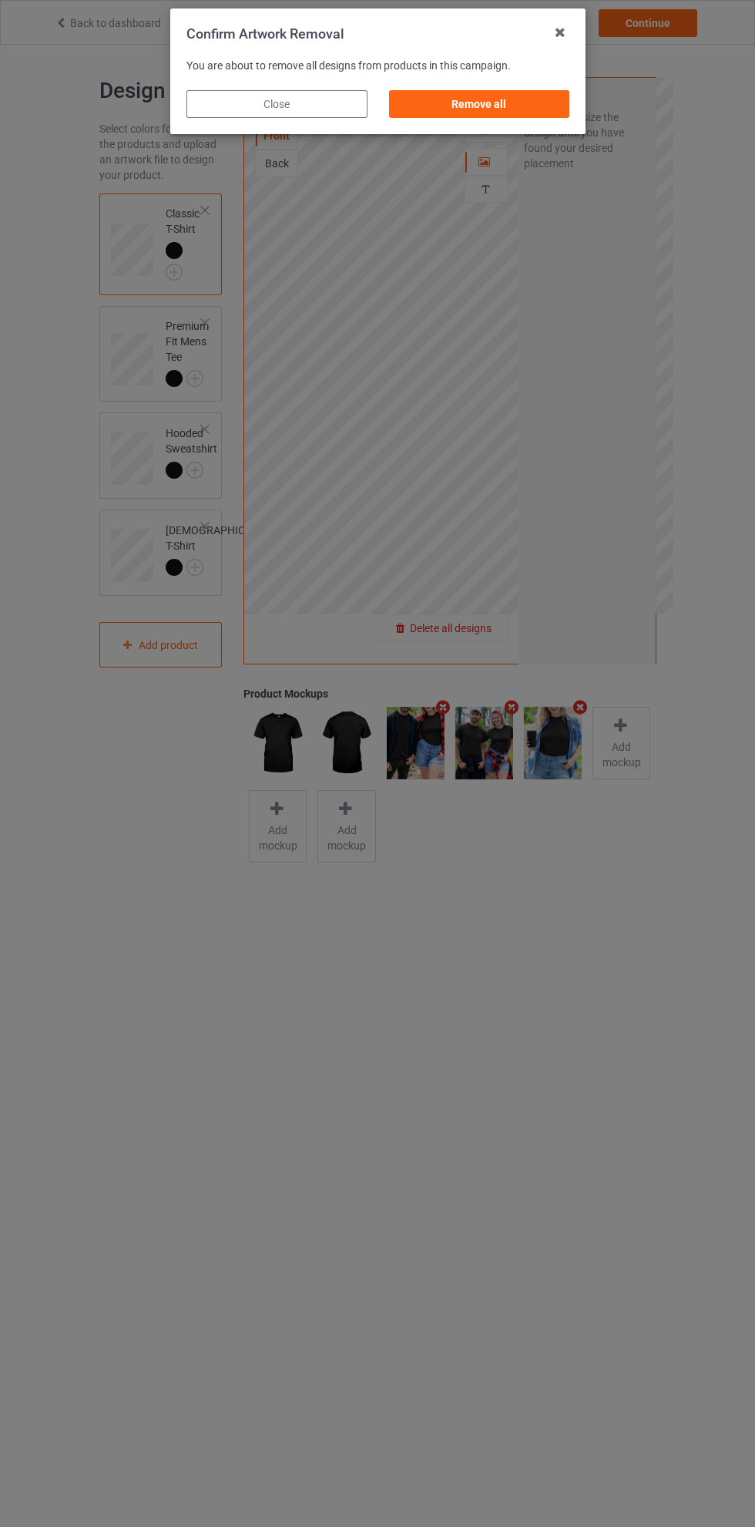
click at [519, 113] on div "Remove all" at bounding box center [478, 104] width 181 height 28
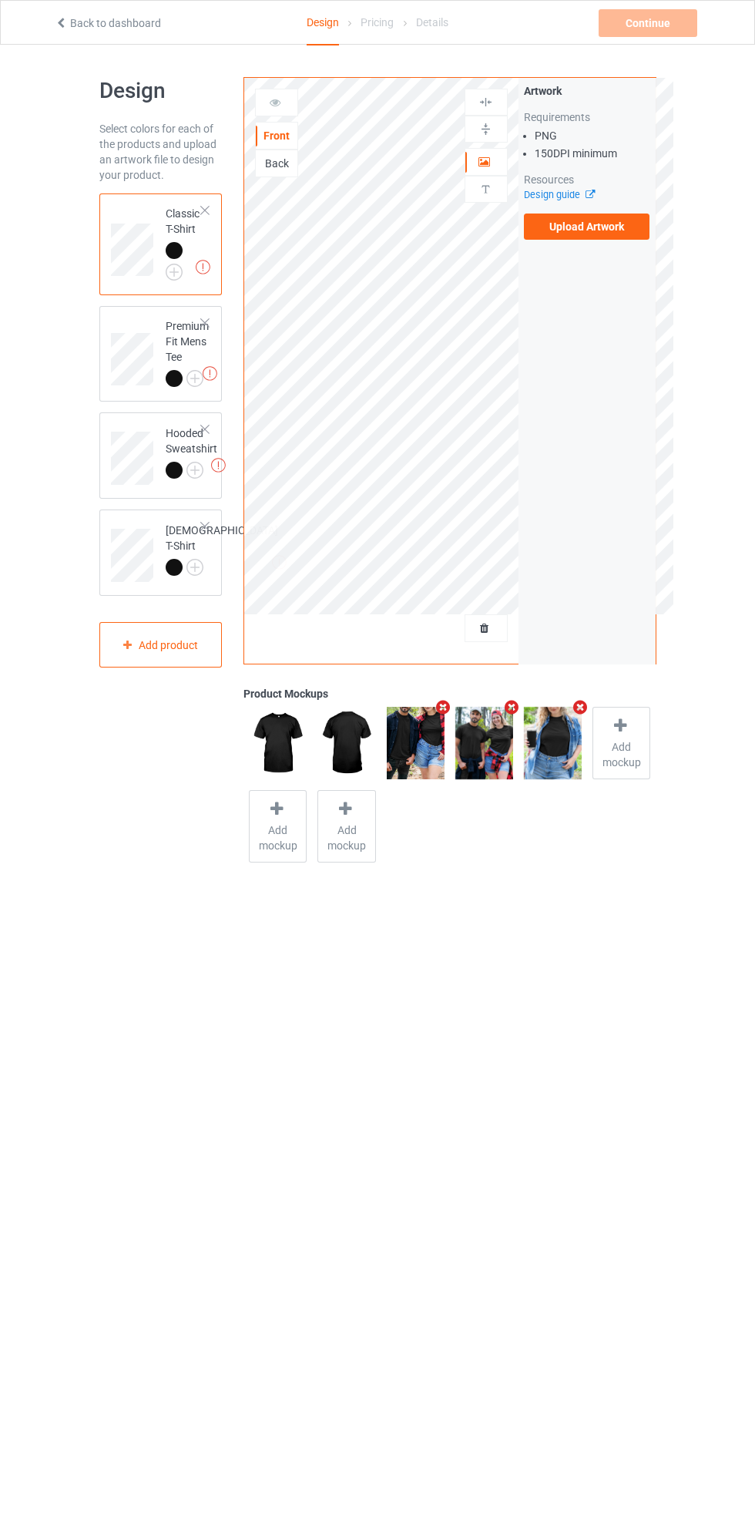
click at [601, 237] on label "Upload Artwork" at bounding box center [587, 226] width 126 height 26
click at [0, 0] on input "Upload Artwork" at bounding box center [0, 0] width 0 height 0
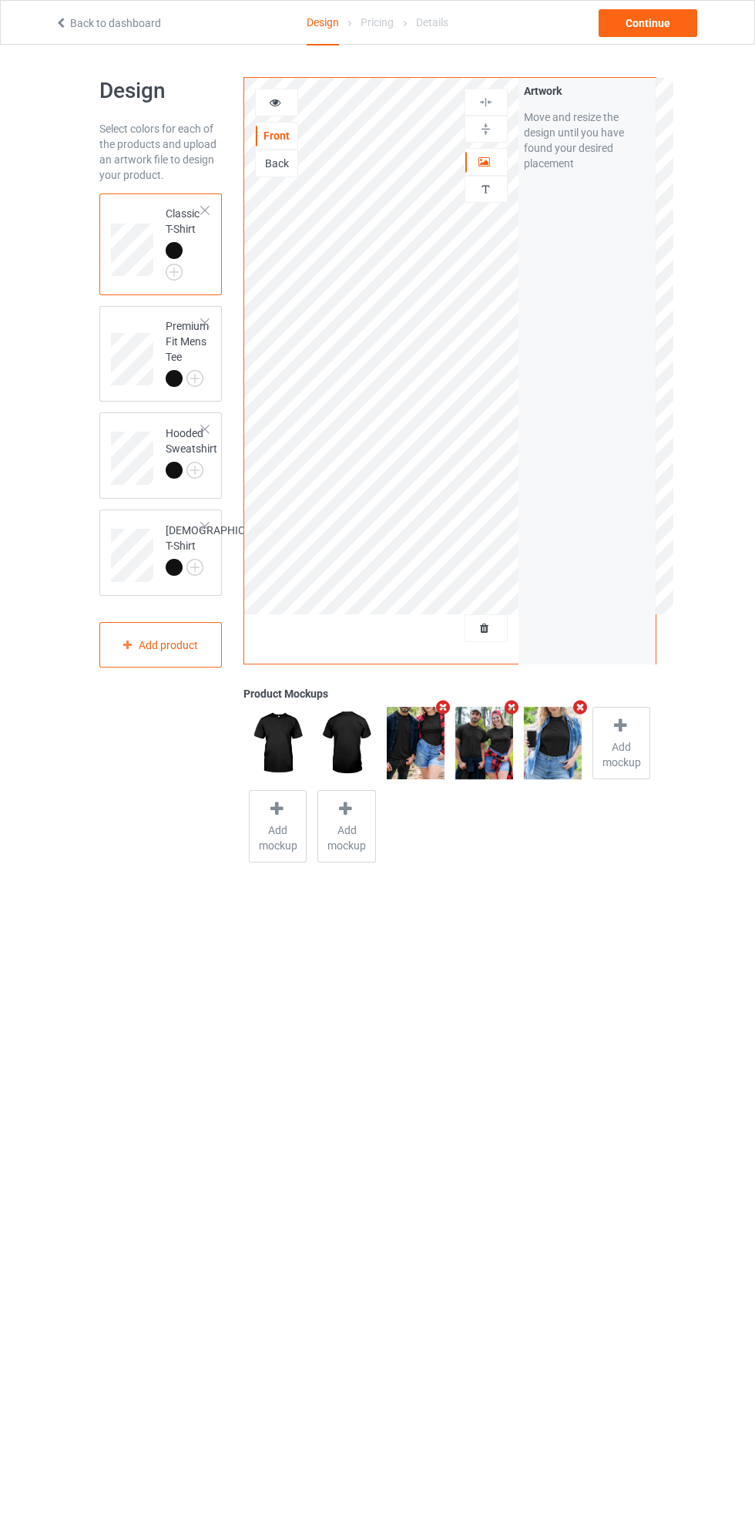
click at [0, 0] on img at bounding box center [0, 0] width 0 height 0
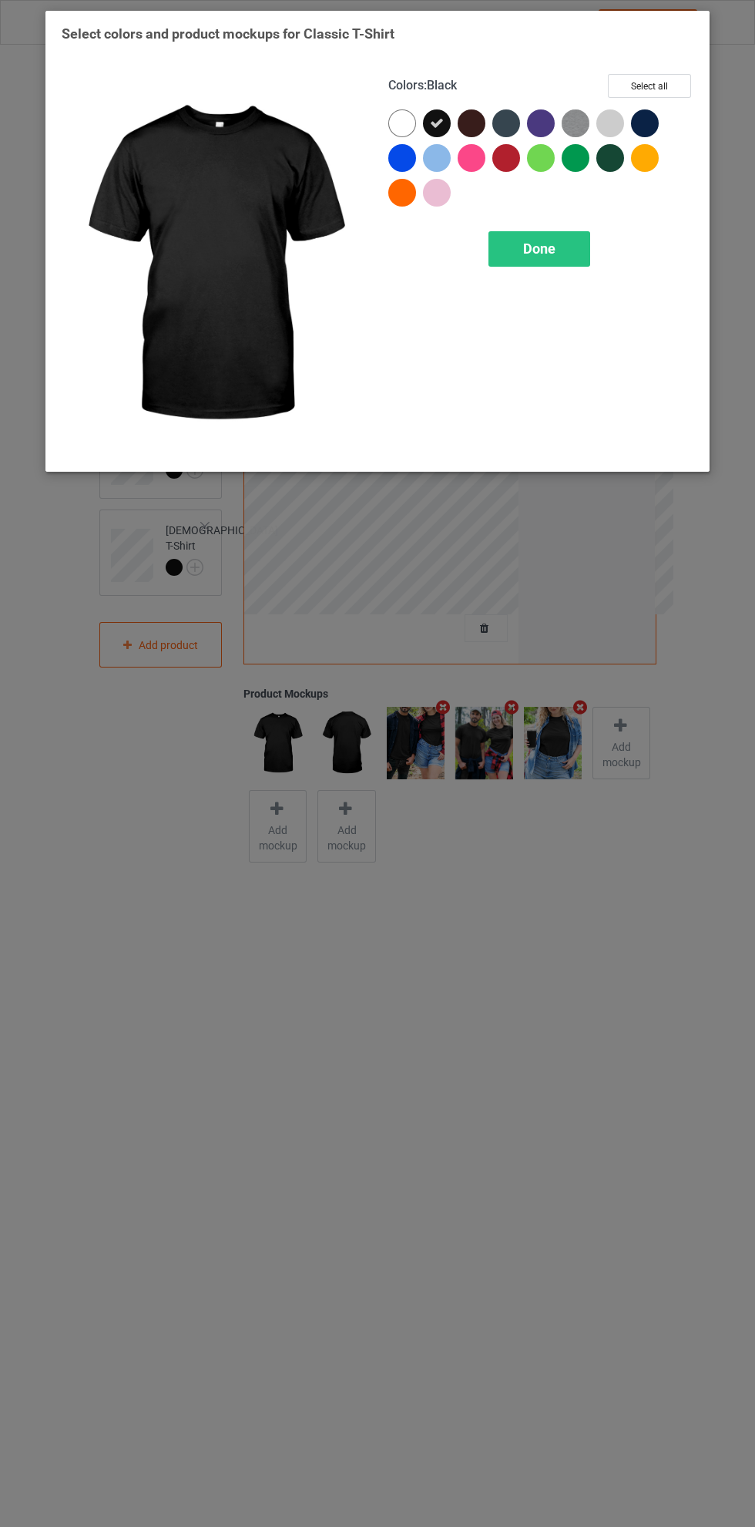
click at [401, 136] on div at bounding box center [402, 123] width 28 height 28
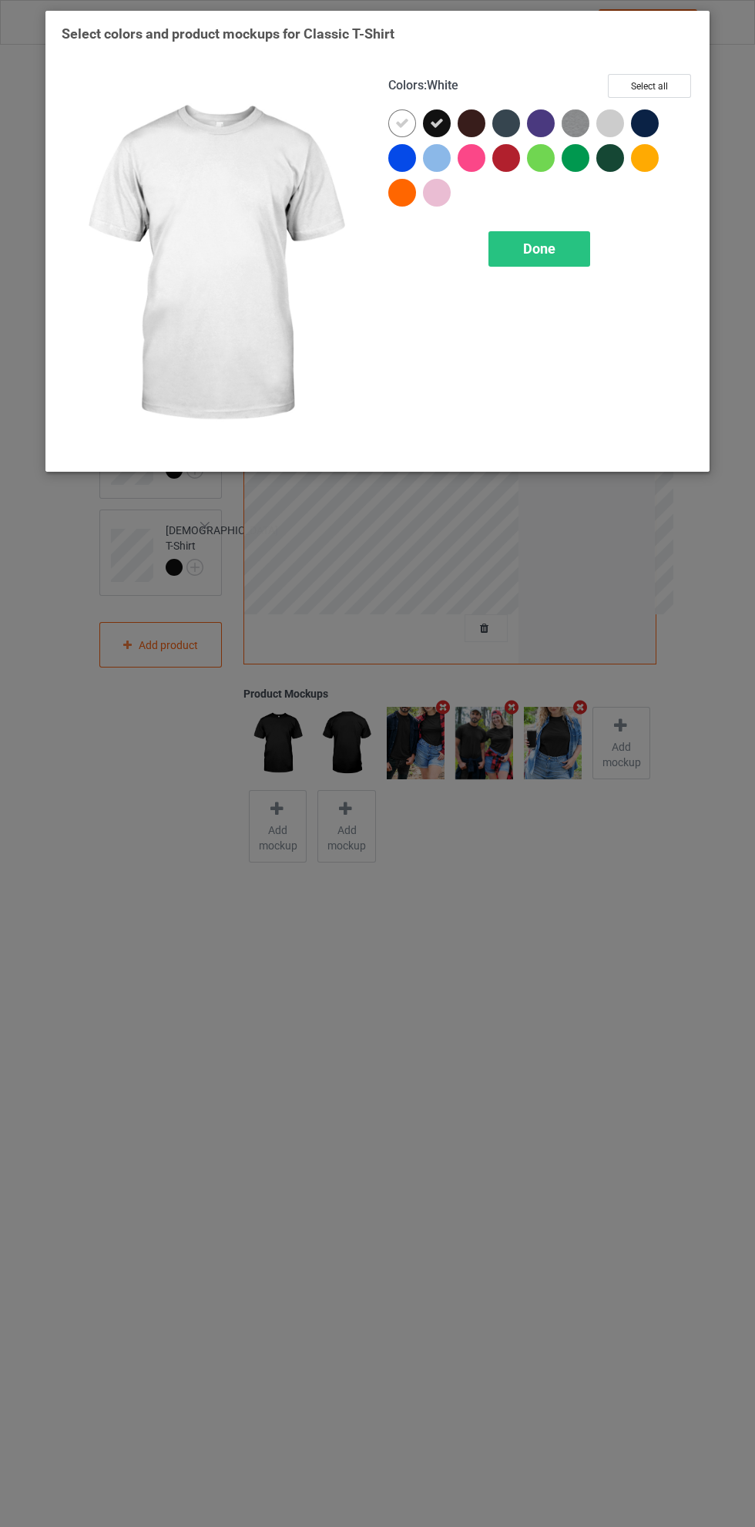
click at [438, 122] on icon at bounding box center [437, 123] width 14 height 14
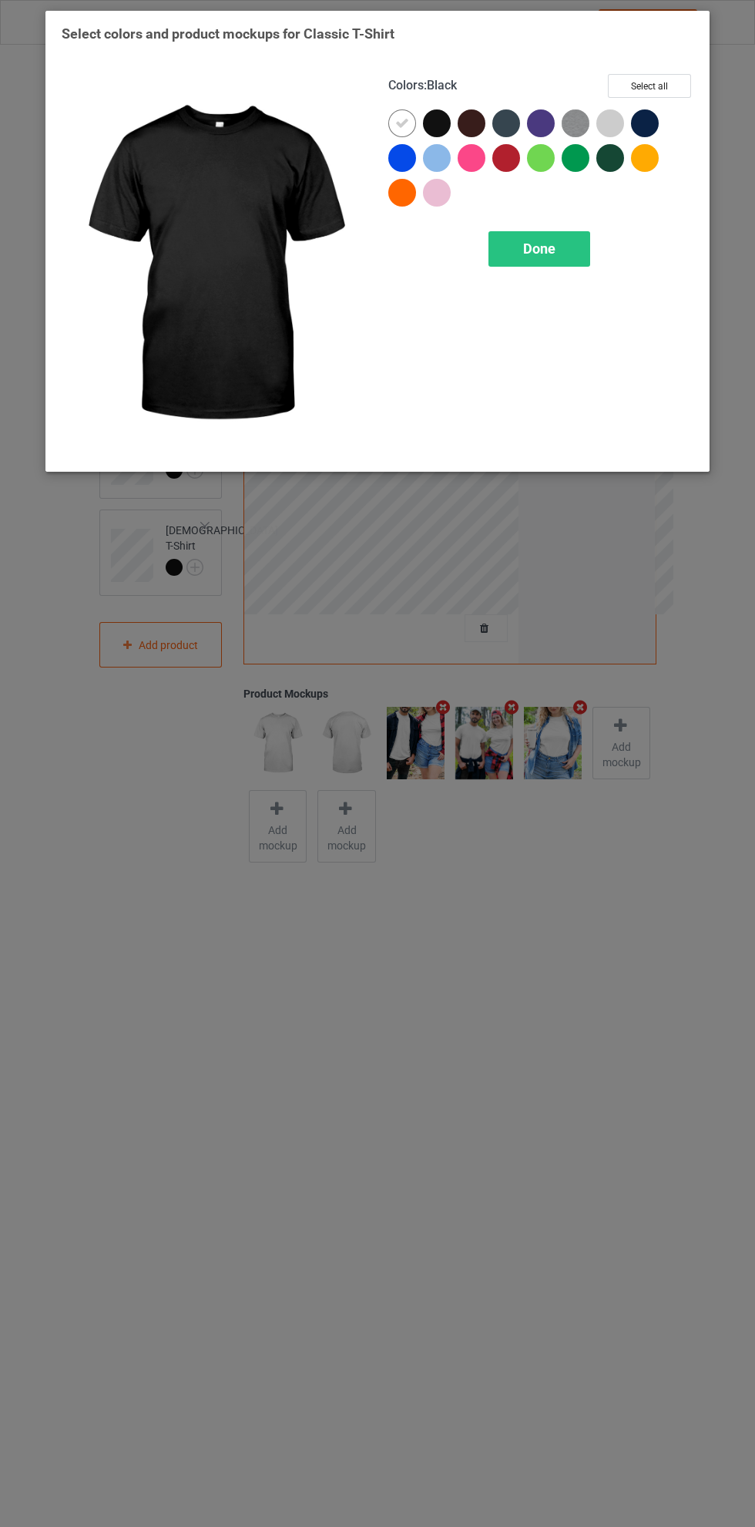
click at [570, 247] on div "Done" at bounding box center [540, 248] width 102 height 35
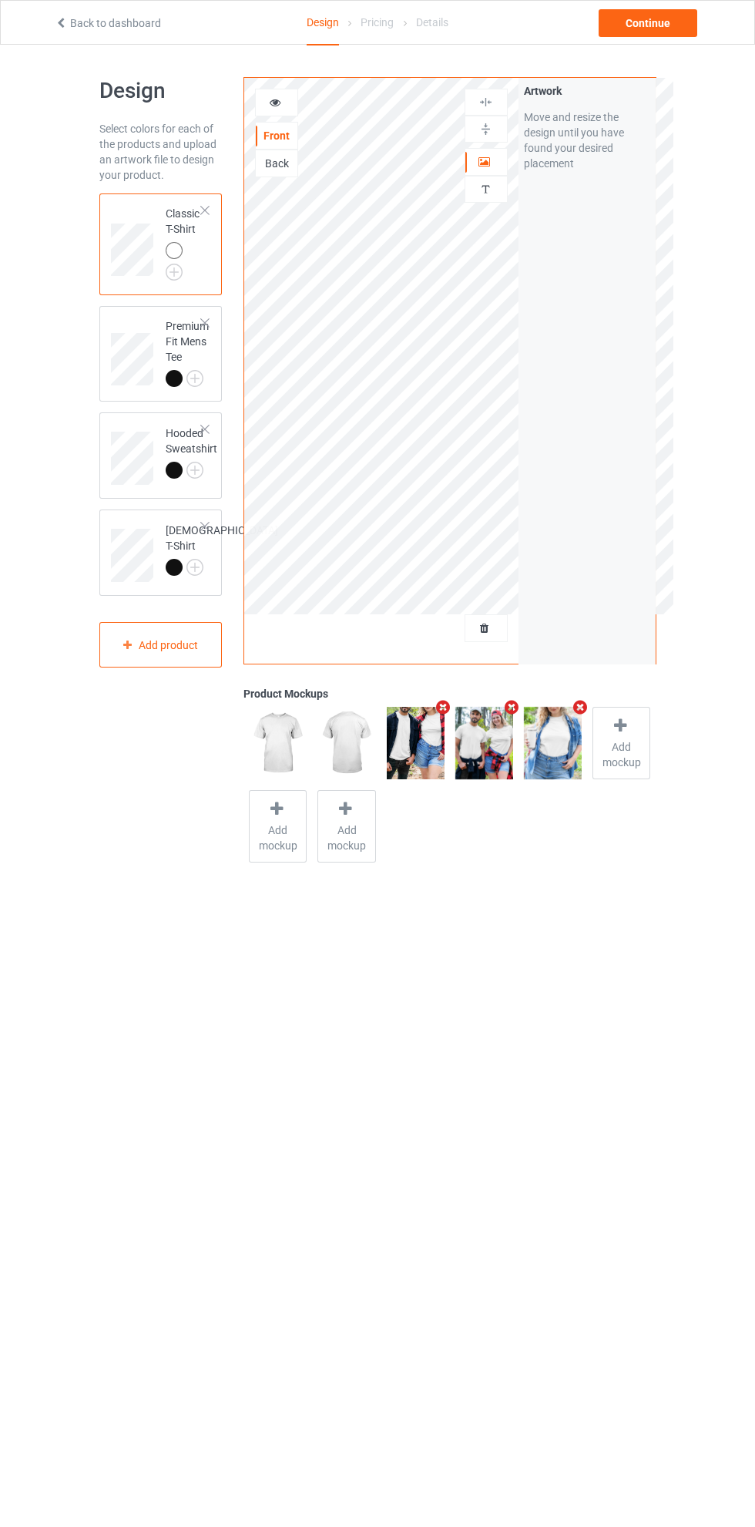
click at [0, 0] on img at bounding box center [0, 0] width 0 height 0
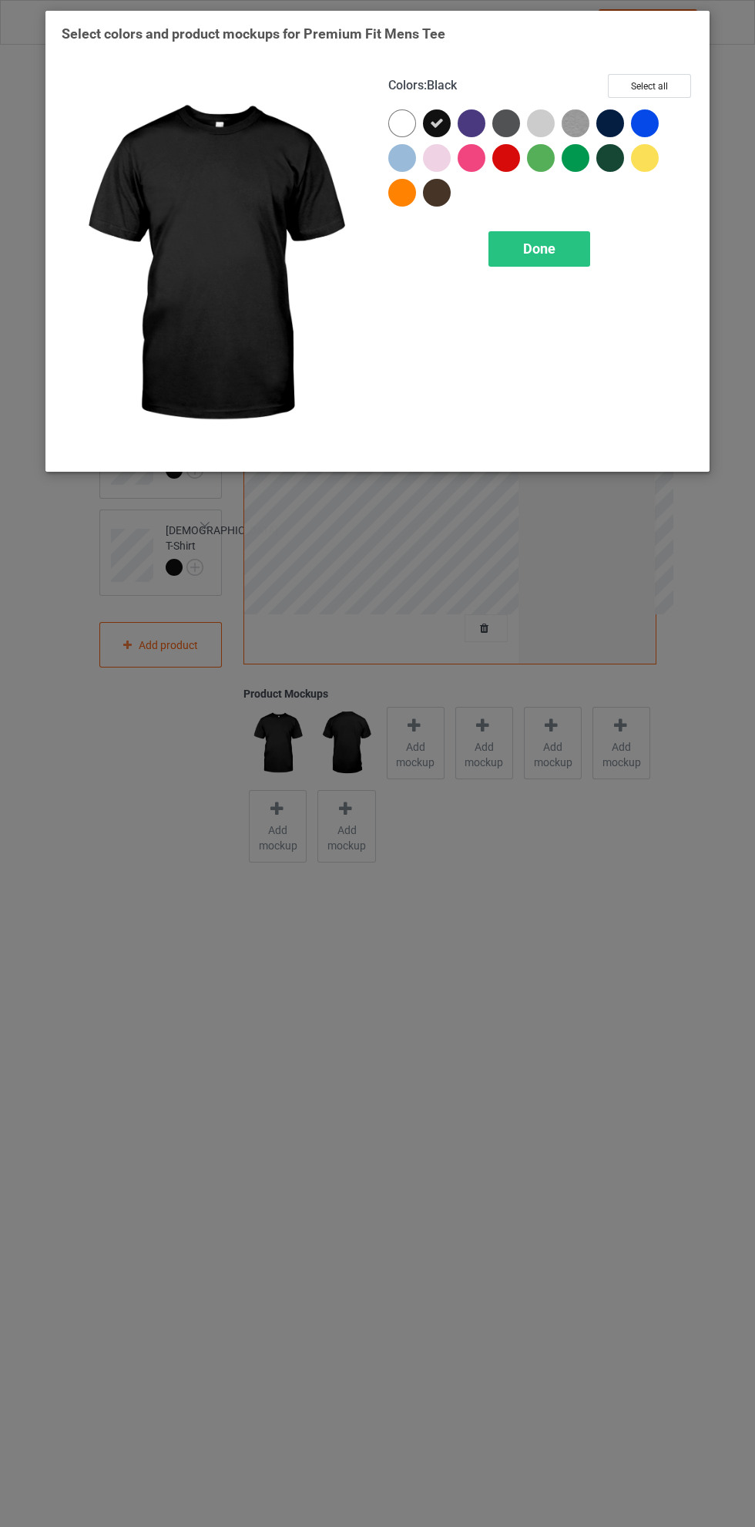
click at [396, 131] on div at bounding box center [402, 123] width 28 height 28
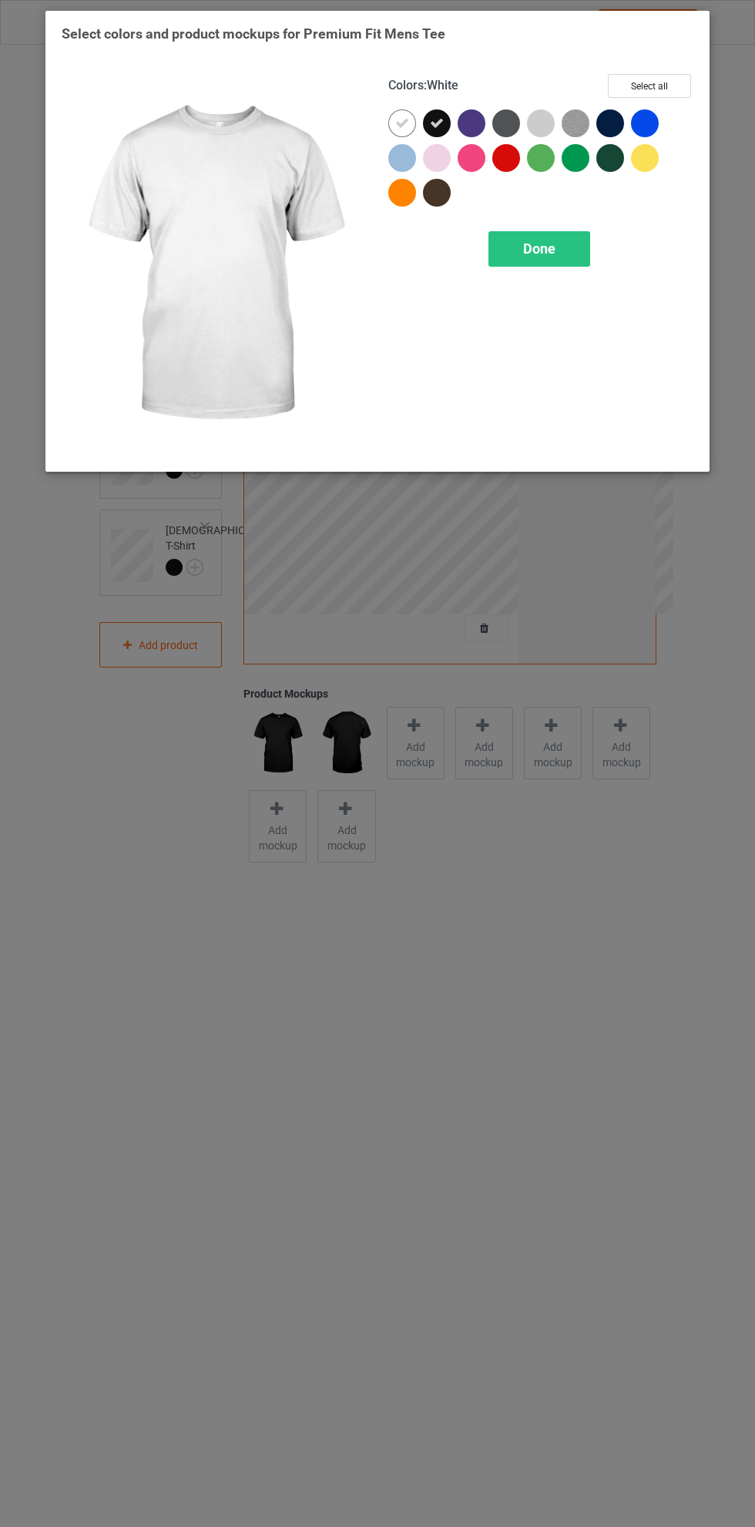
click at [442, 120] on icon at bounding box center [437, 123] width 14 height 14
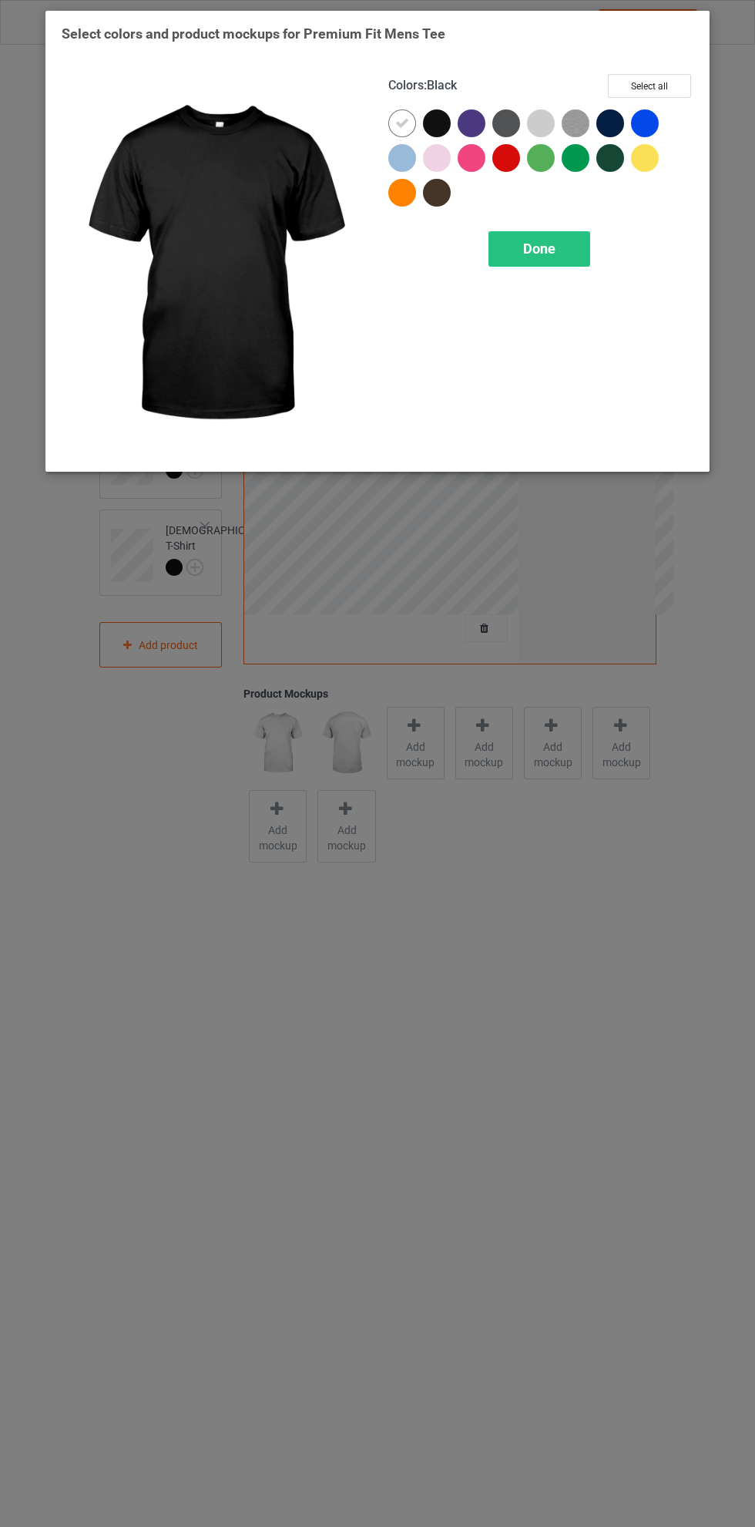
click at [566, 239] on div "Done" at bounding box center [540, 248] width 102 height 35
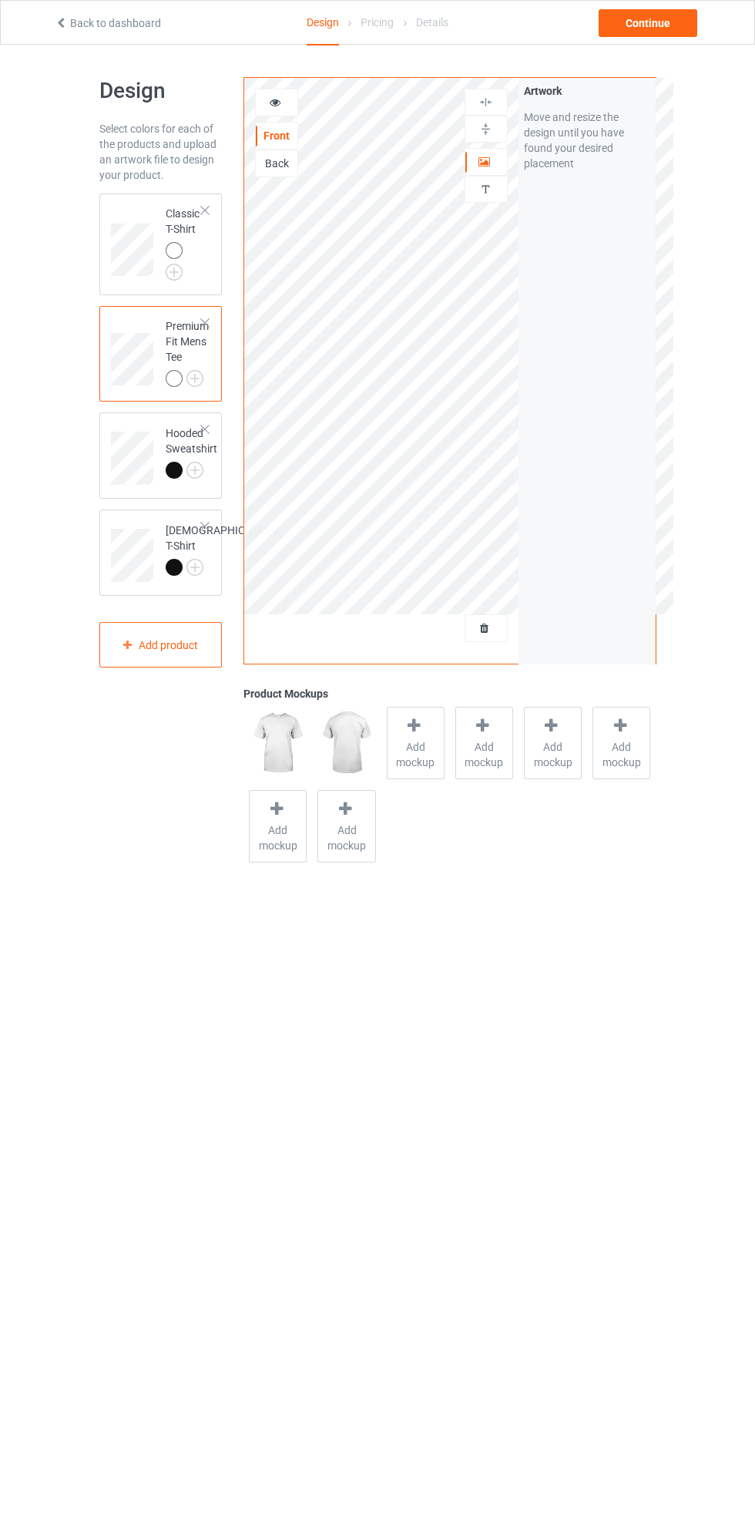
click at [213, 394] on td "Premium Fit Mens Tee" at bounding box center [187, 354] width 60 height 84
click at [205, 430] on div at bounding box center [205, 429] width 11 height 11
click at [186, 479] on div at bounding box center [177, 473] width 22 height 22
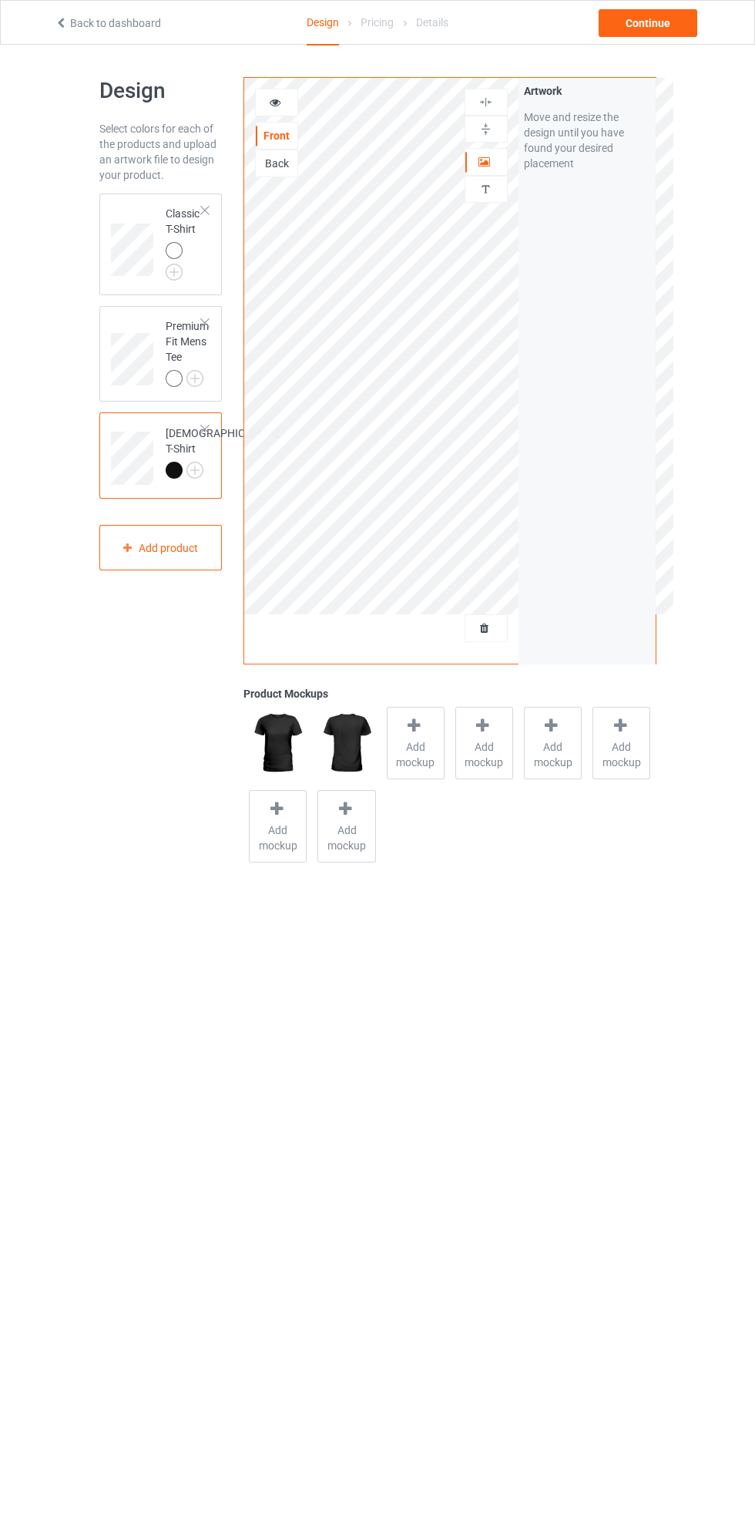
click at [0, 0] on img at bounding box center [0, 0] width 0 height 0
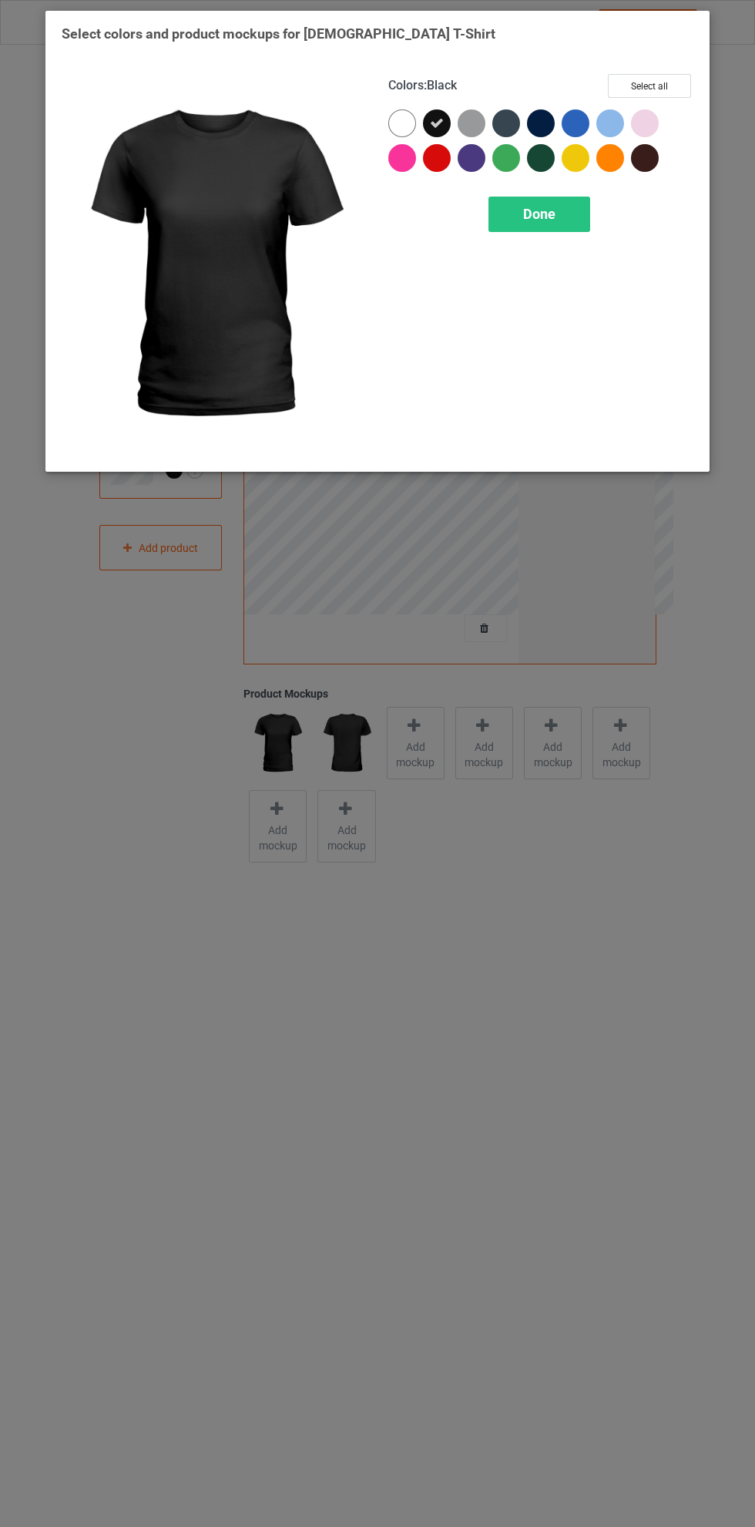
click at [389, 113] on div at bounding box center [405, 126] width 35 height 35
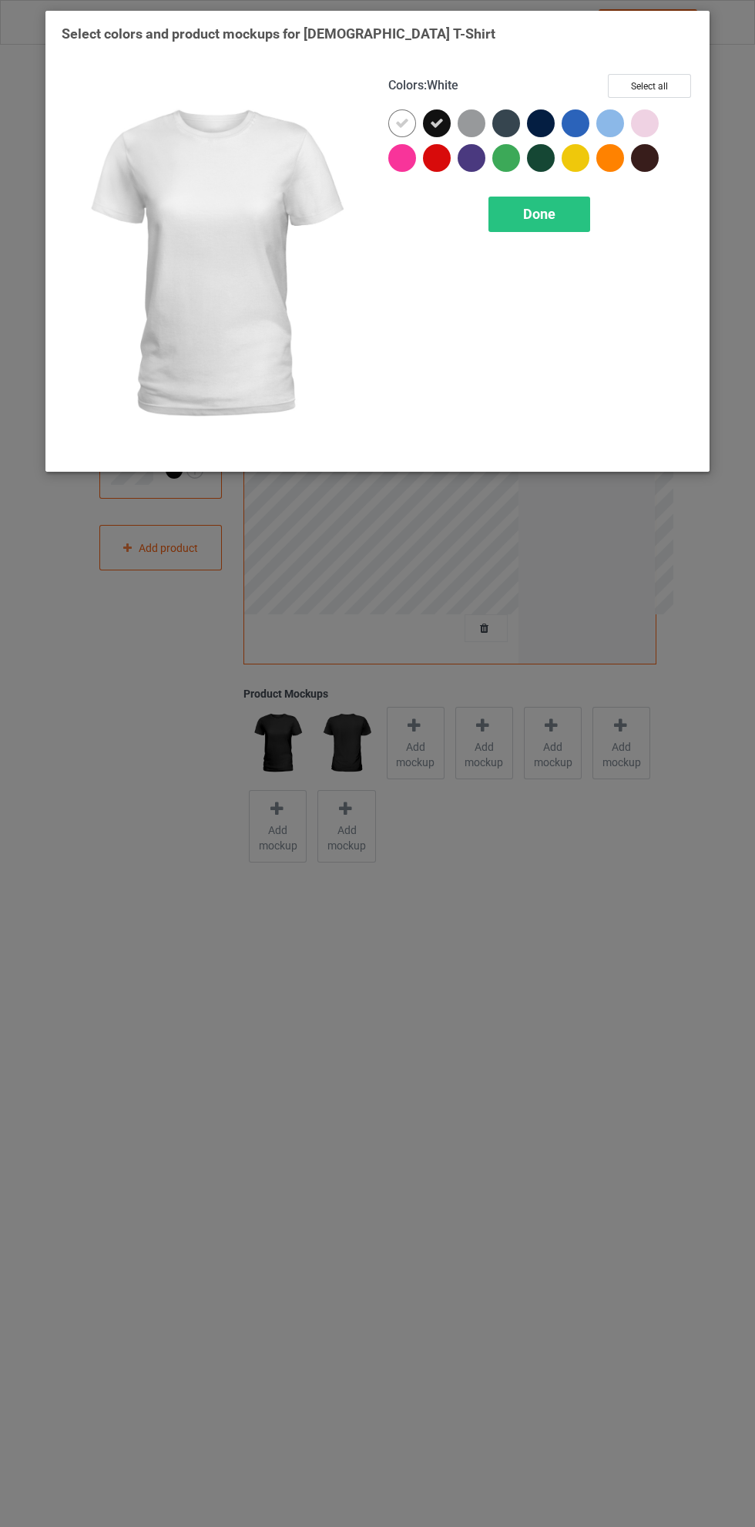
click at [437, 123] on icon at bounding box center [437, 123] width 14 height 14
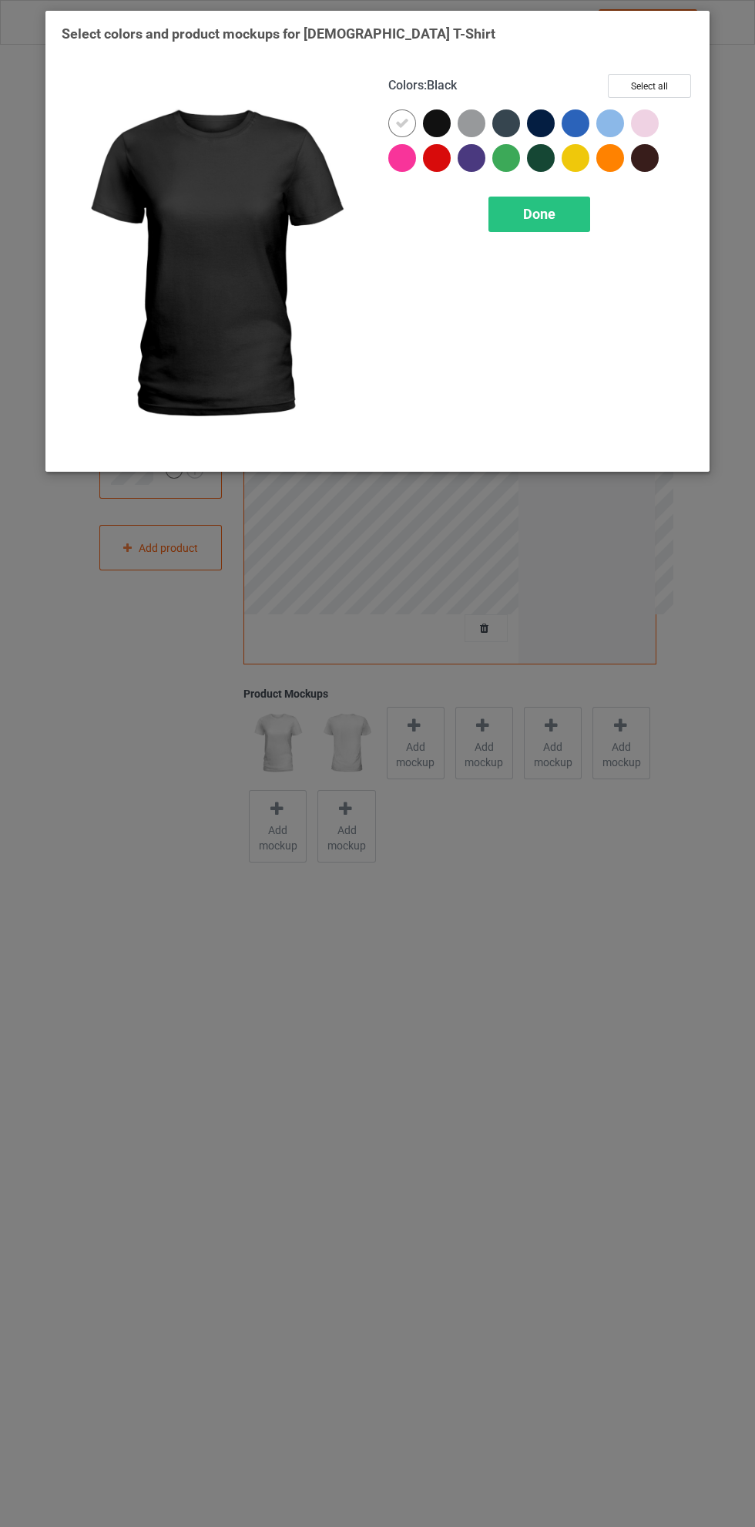
click at [572, 215] on div "Done" at bounding box center [540, 214] width 102 height 35
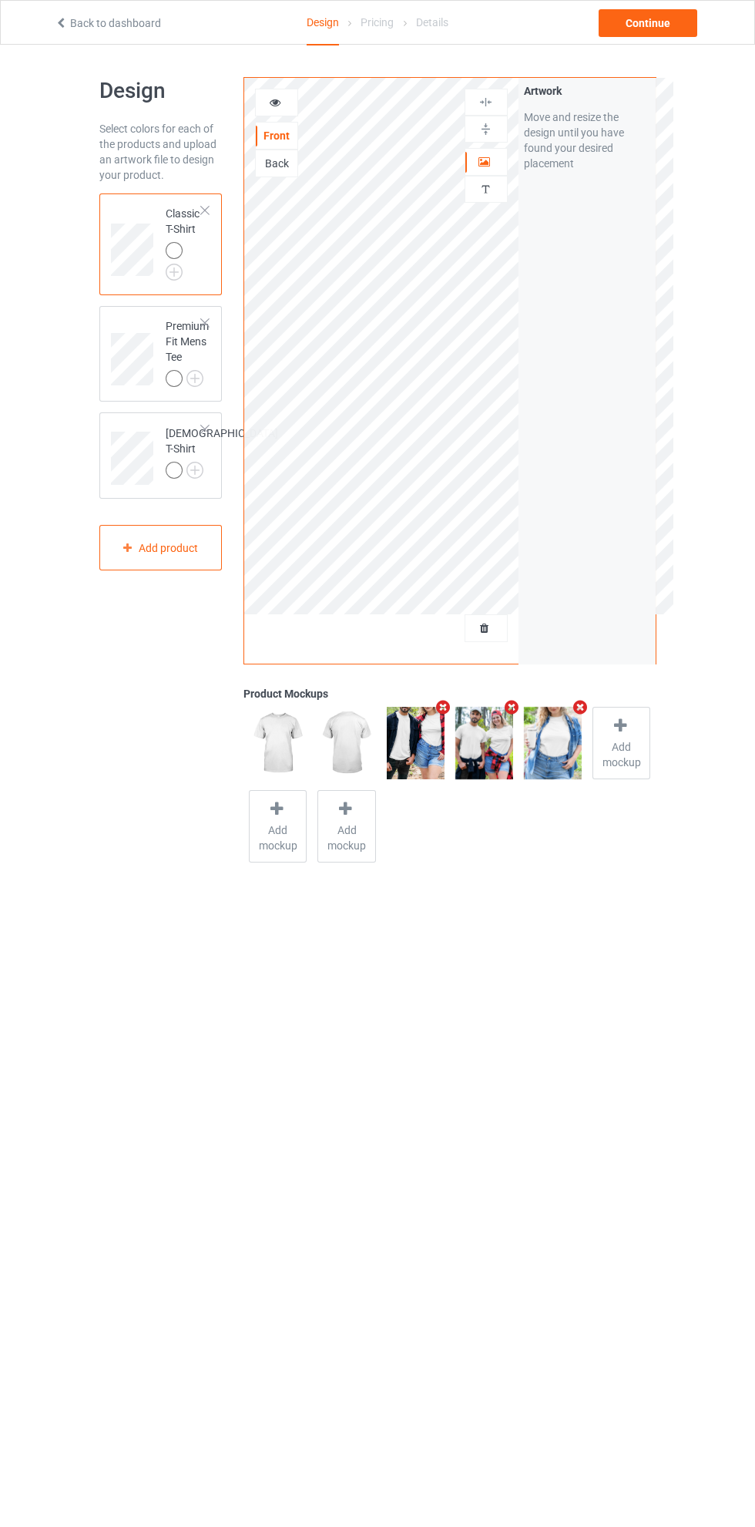
click at [494, 174] on div "Artwork" at bounding box center [486, 162] width 43 height 28
click at [479, 174] on div "Artwork" at bounding box center [486, 162] width 43 height 28
click at [489, 162] on icon at bounding box center [485, 159] width 13 height 11
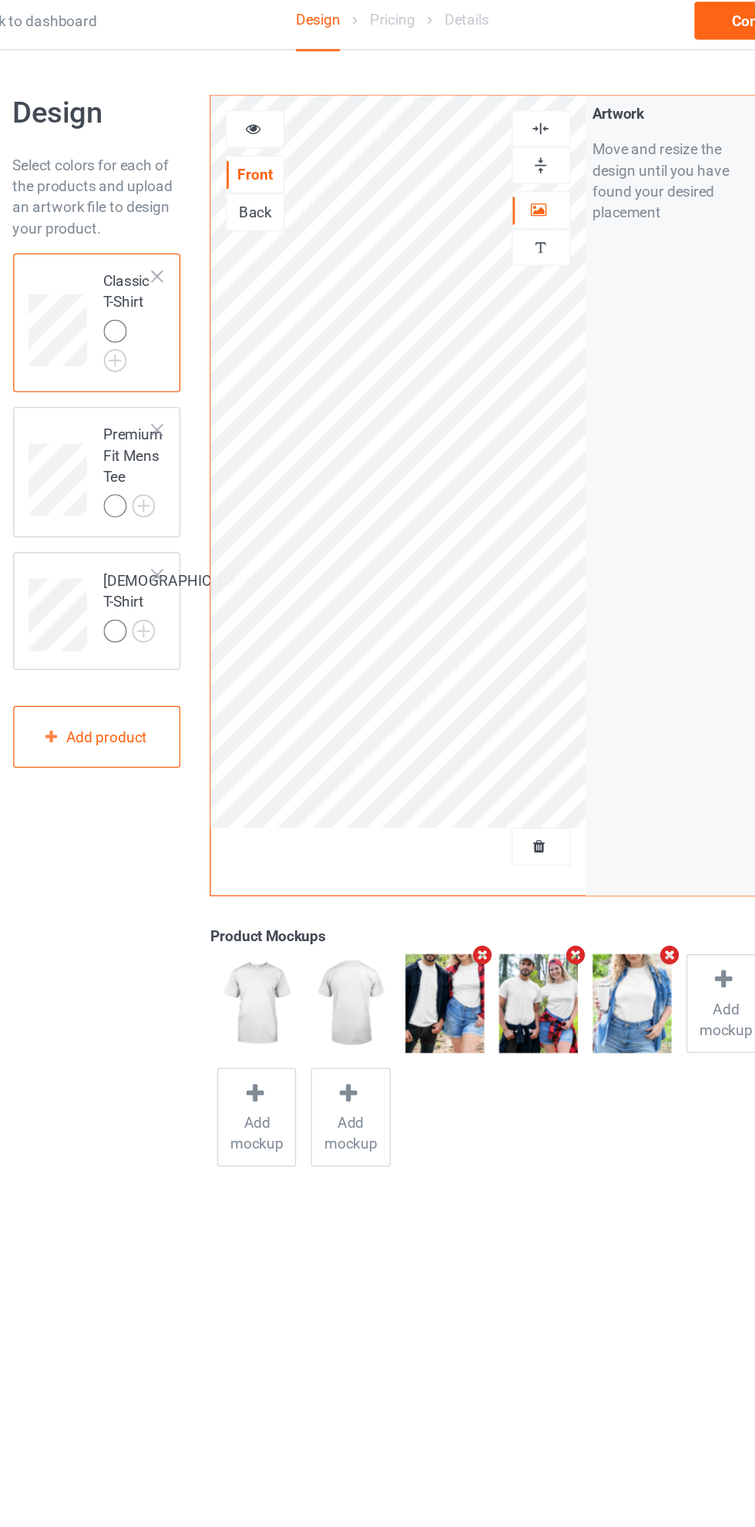
click at [511, 10] on div "Continue" at bounding box center [600, 23] width 223 height 28
click at [493, 97] on img at bounding box center [486, 102] width 15 height 15
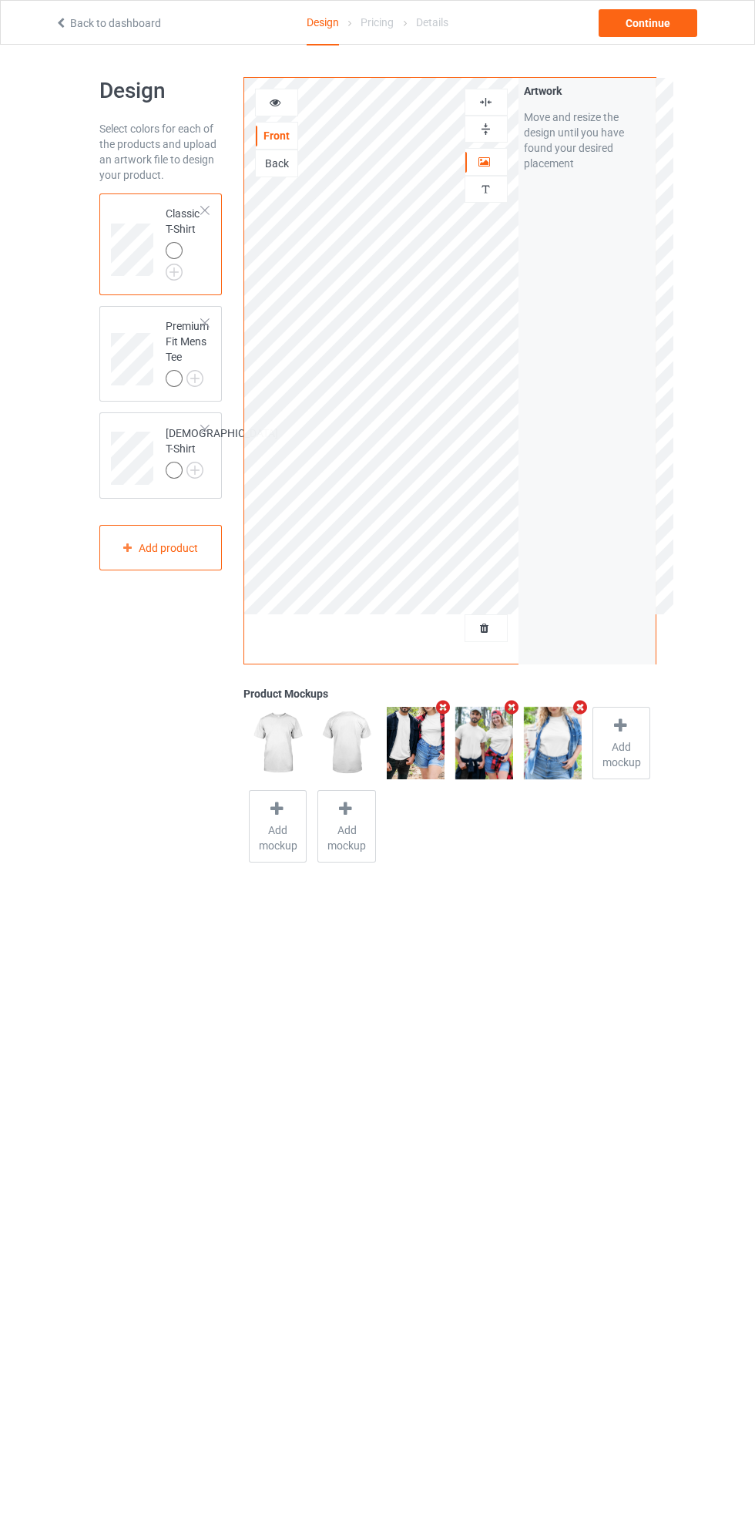
click at [673, 26] on div "Continue" at bounding box center [648, 23] width 99 height 28
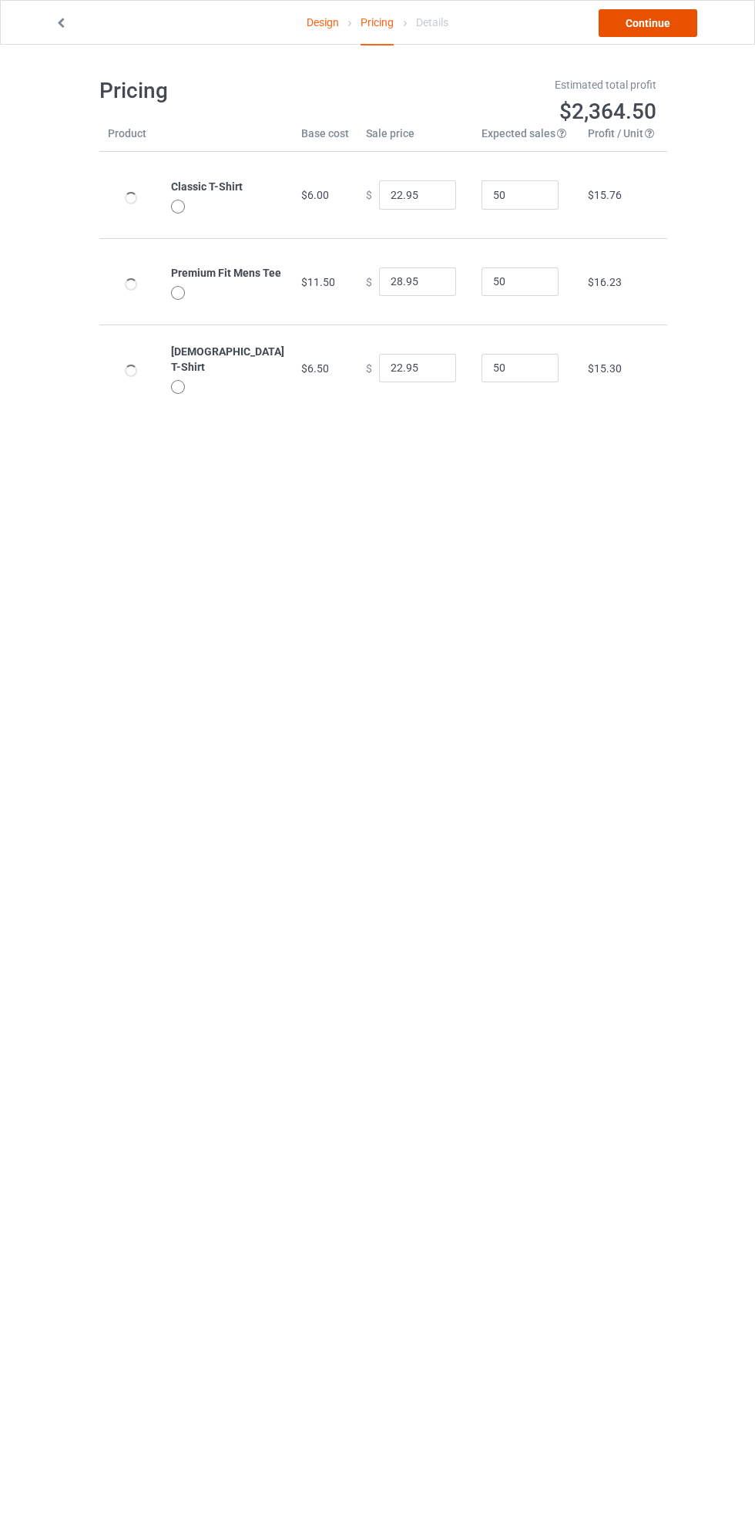
click at [674, 29] on link "Continue" at bounding box center [648, 23] width 99 height 28
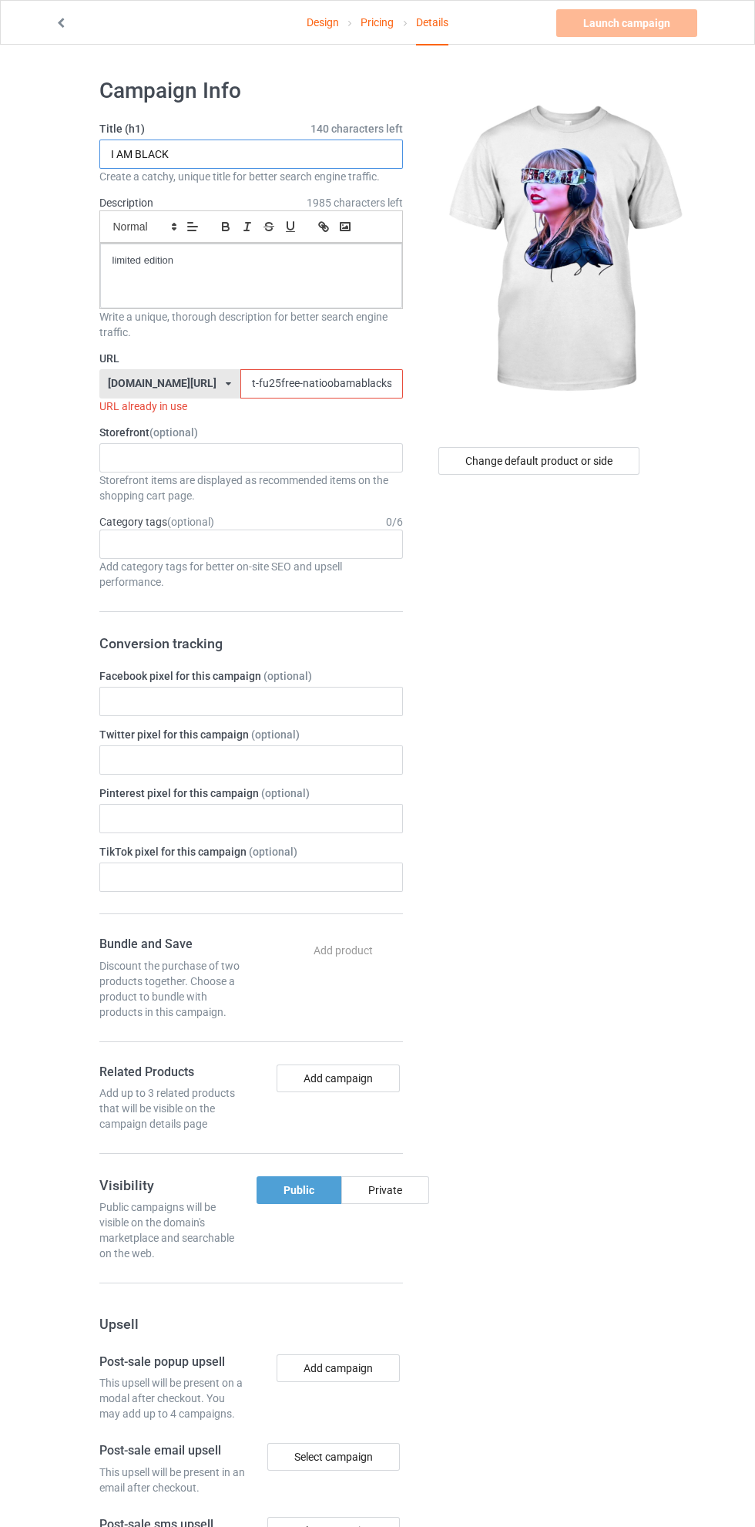
click at [307, 152] on input "I AM BLACK" at bounding box center [251, 153] width 304 height 29
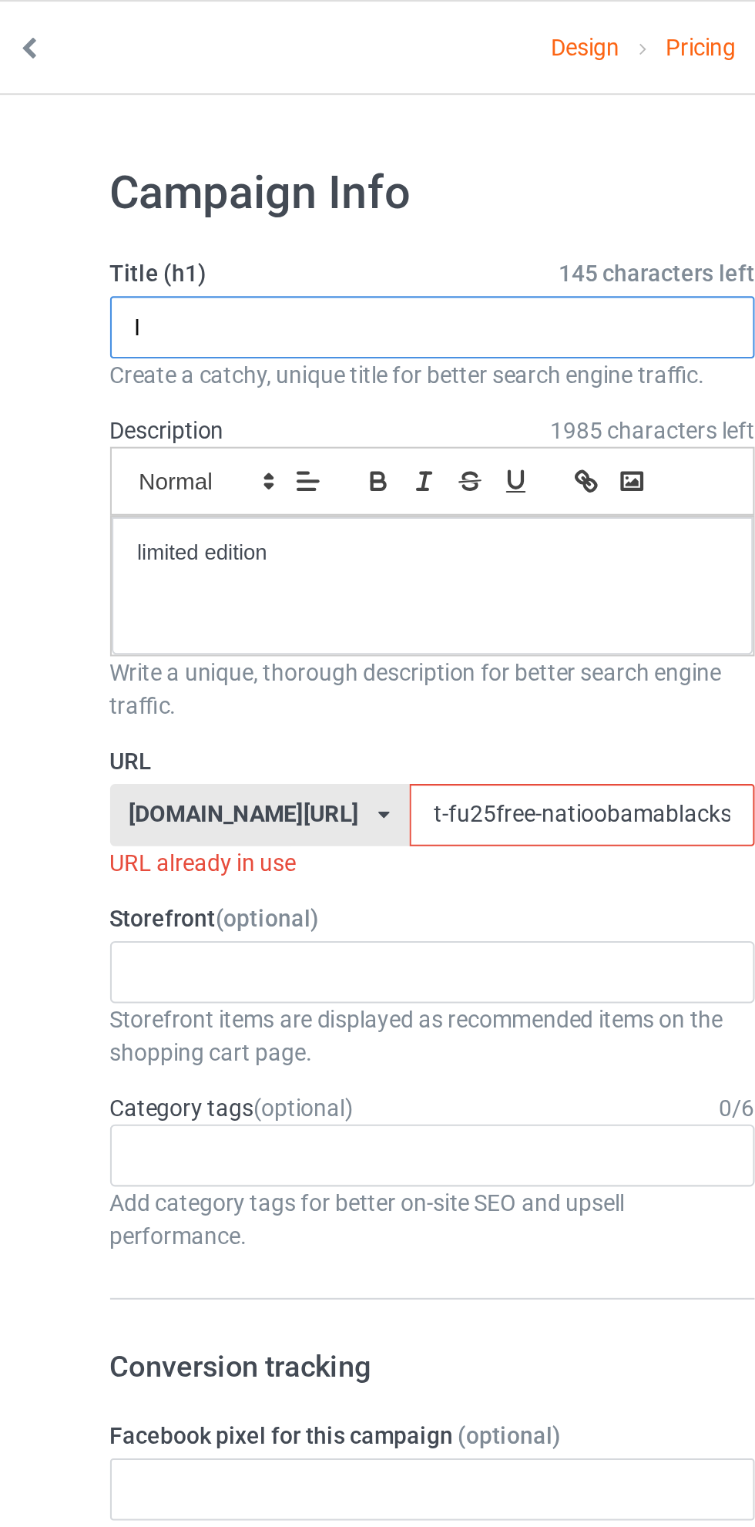
type input "I"
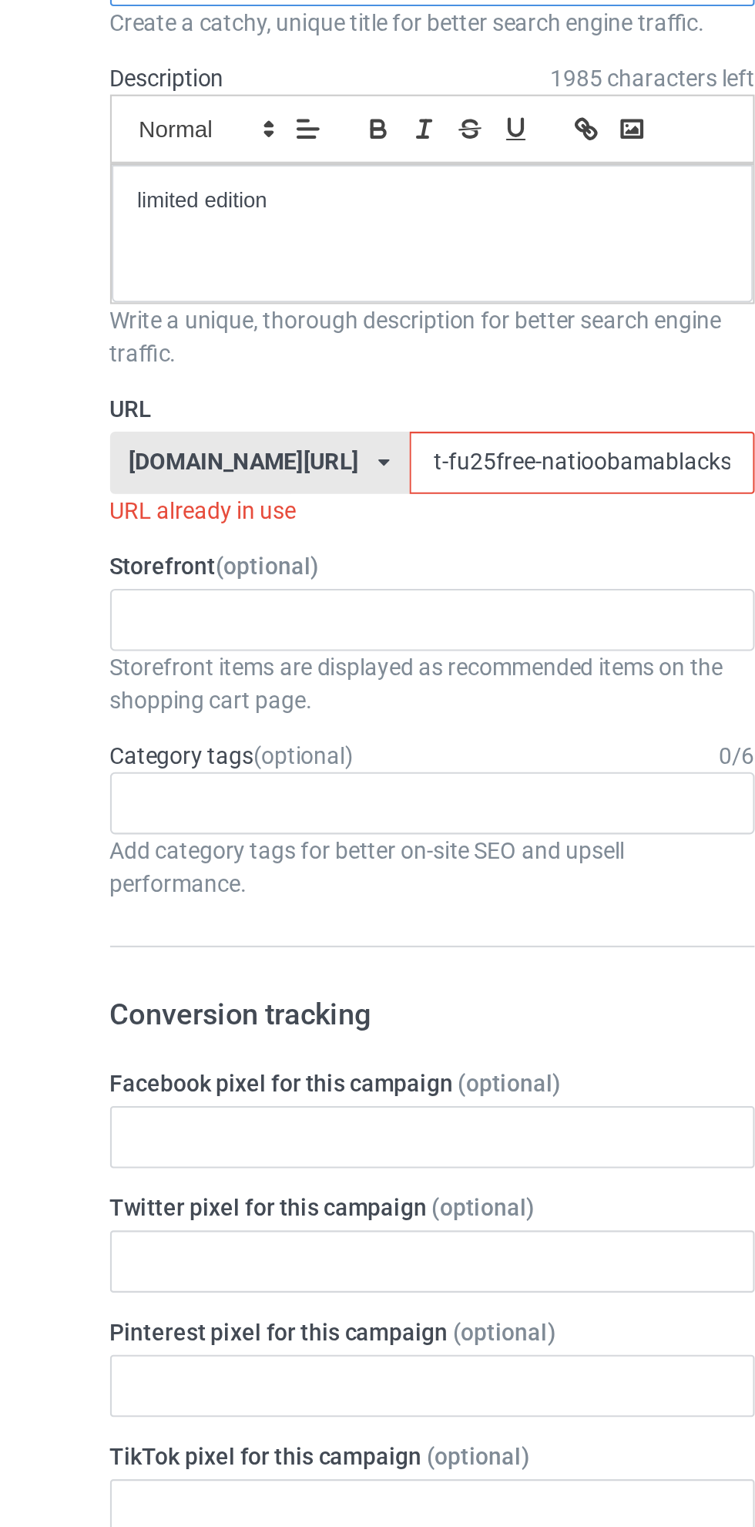
type input "SWIFT SWIFT"
click at [348, 386] on input "t-fu25free-natioobamablackshirt25597jklo0" at bounding box center [321, 383] width 163 height 29
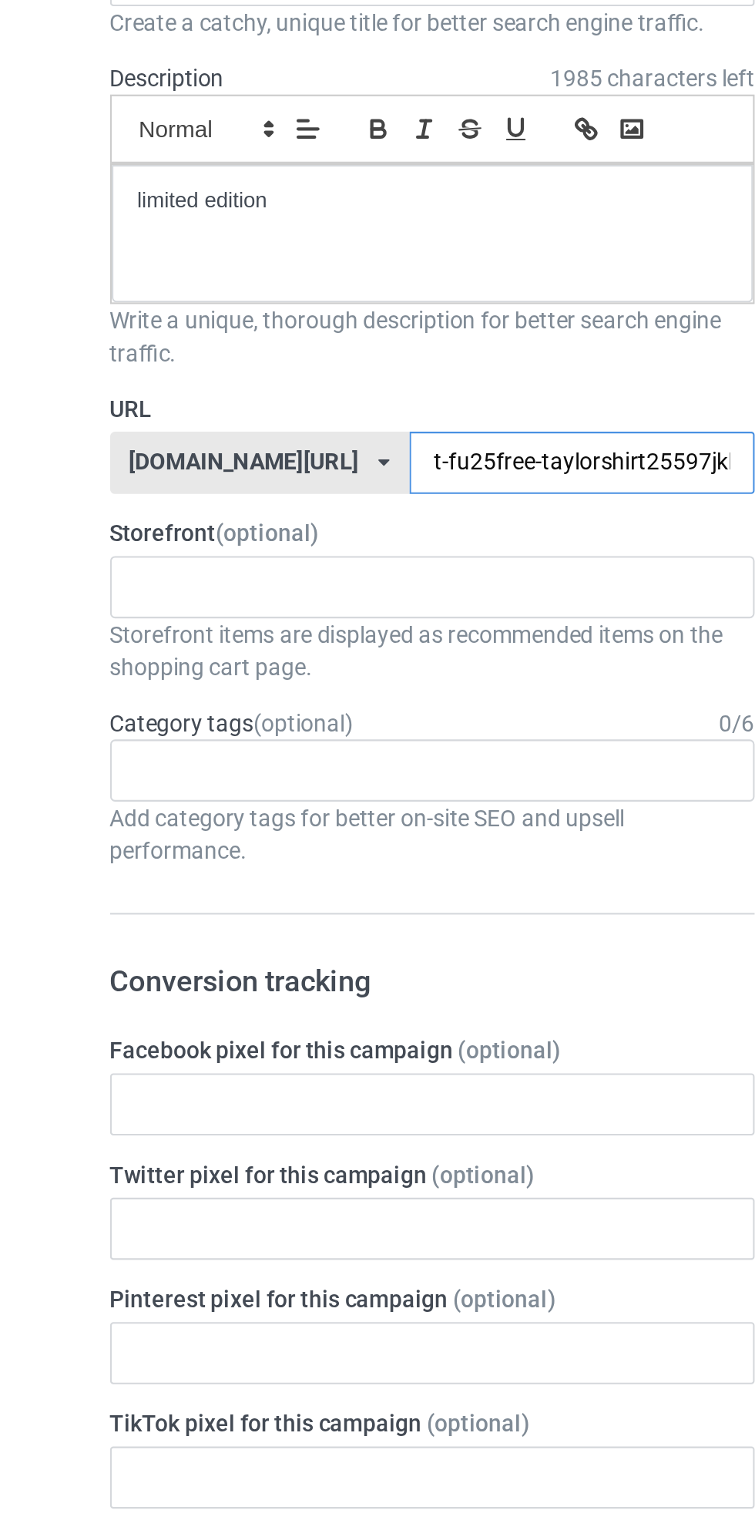
type input "t-fu25free-taylorshirt25597jklo0"
click at [318, 202] on span "1985 characters left" at bounding box center [355, 202] width 96 height 15
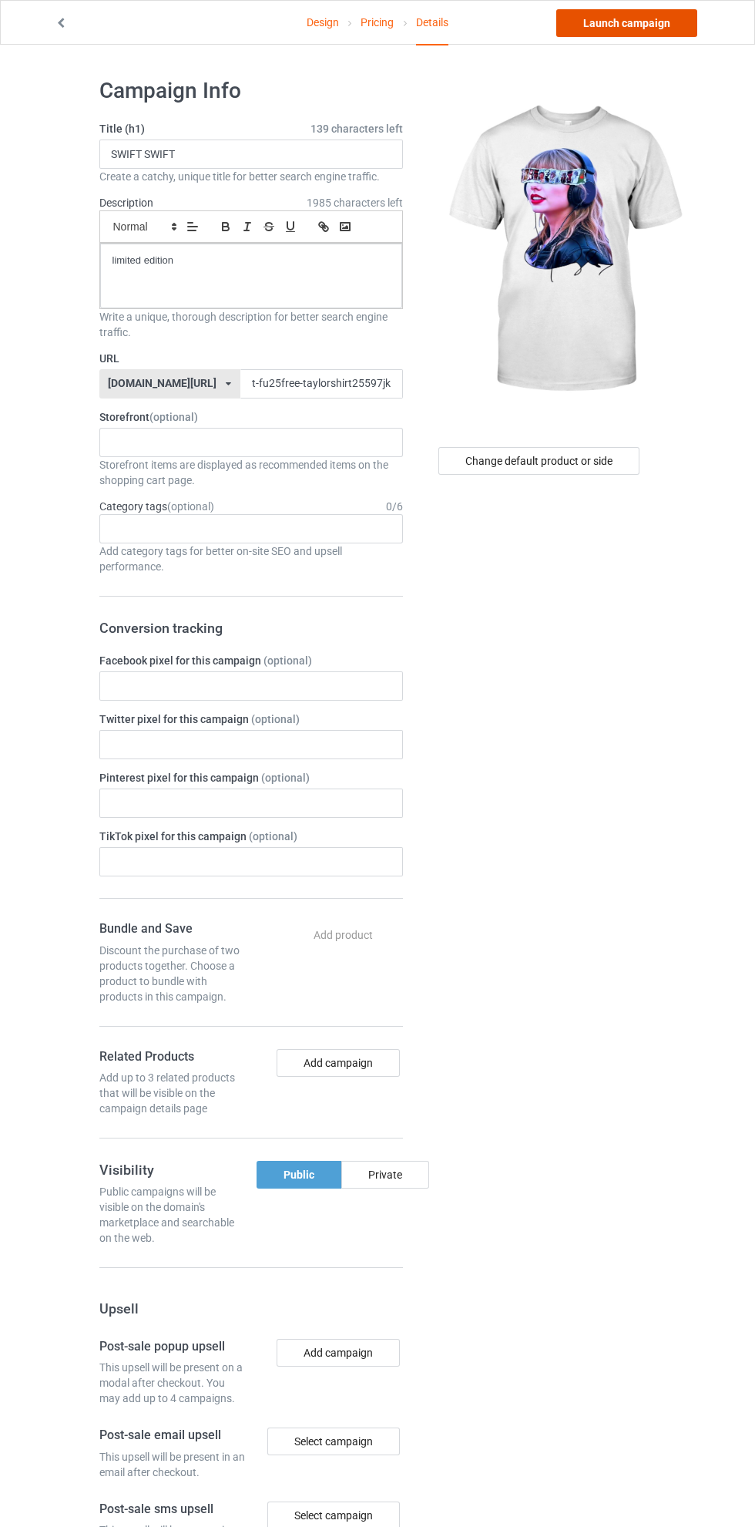
click at [648, 28] on link "Launch campaign" at bounding box center [626, 23] width 141 height 28
